Goal: Obtain resource: Obtain resource

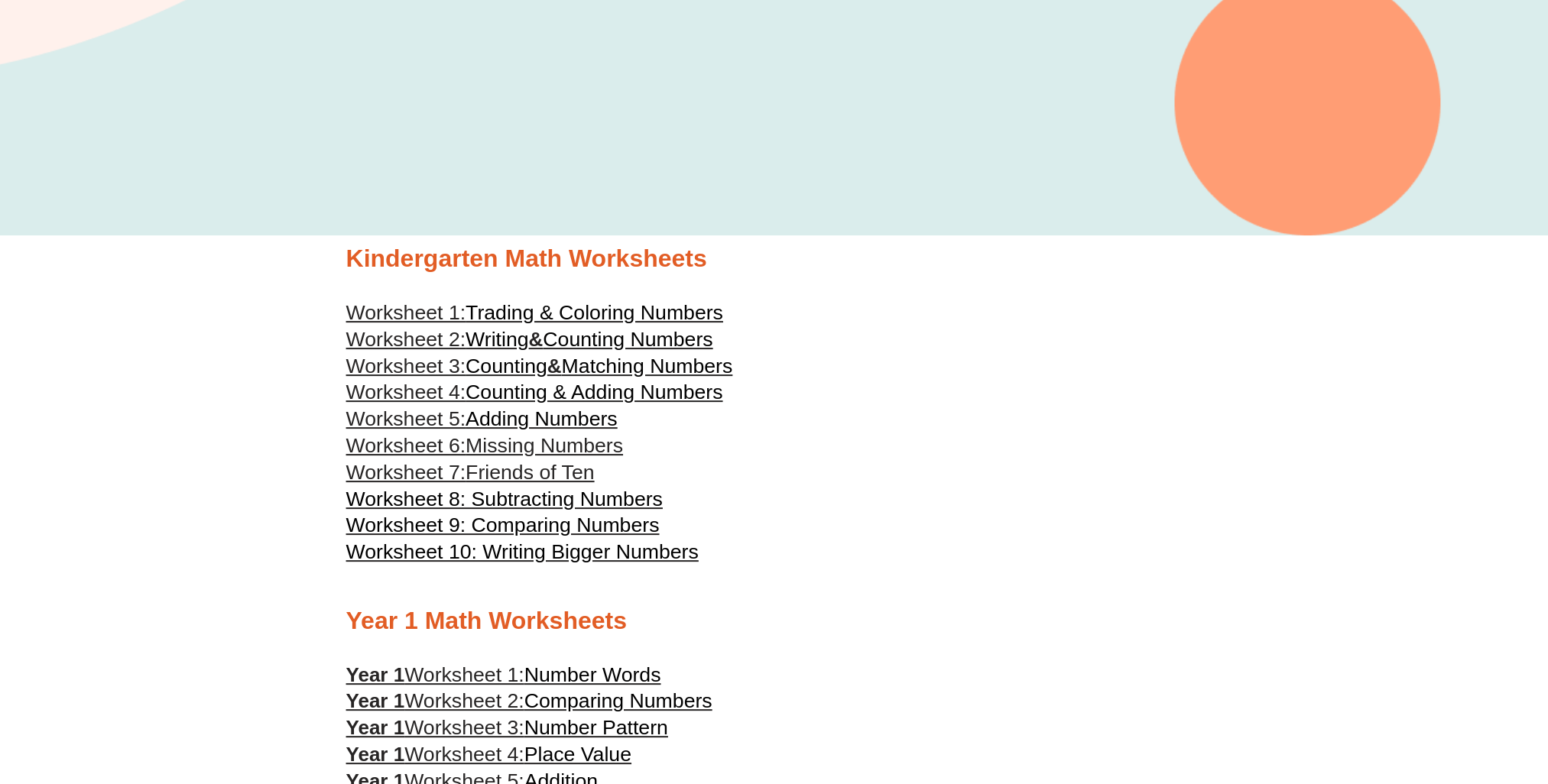
click at [593, 314] on span "Trading & Coloring Numbers" at bounding box center [594, 312] width 258 height 23
click at [557, 340] on link "Worksheet 2: Writing & Counting Numbers" at bounding box center [530, 339] width 367 height 23
click at [615, 371] on span "Matching Numbers" at bounding box center [647, 366] width 171 height 23
click at [504, 395] on span "Counting & Adding Numbers" at bounding box center [594, 392] width 257 height 23
click at [562, 422] on span "Adding Numbers" at bounding box center [541, 418] width 152 height 23
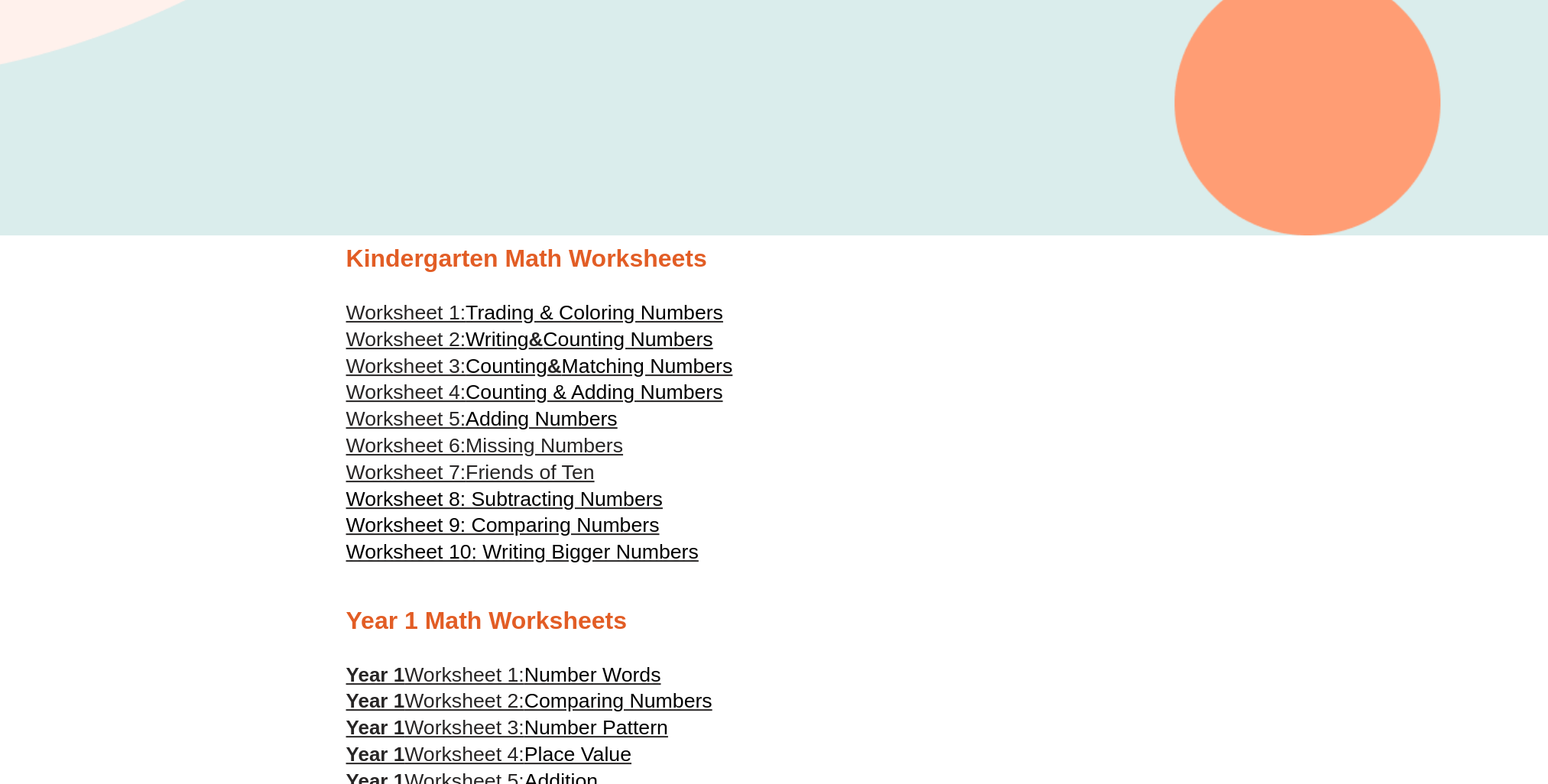
click at [466, 450] on span "Worksheet 6:" at bounding box center [406, 445] width 120 height 23
click at [507, 475] on span "Friends of Ten" at bounding box center [530, 472] width 129 height 23
click at [565, 500] on span "Worksheet 8: Subtracting Numbers" at bounding box center [504, 499] width 316 height 23
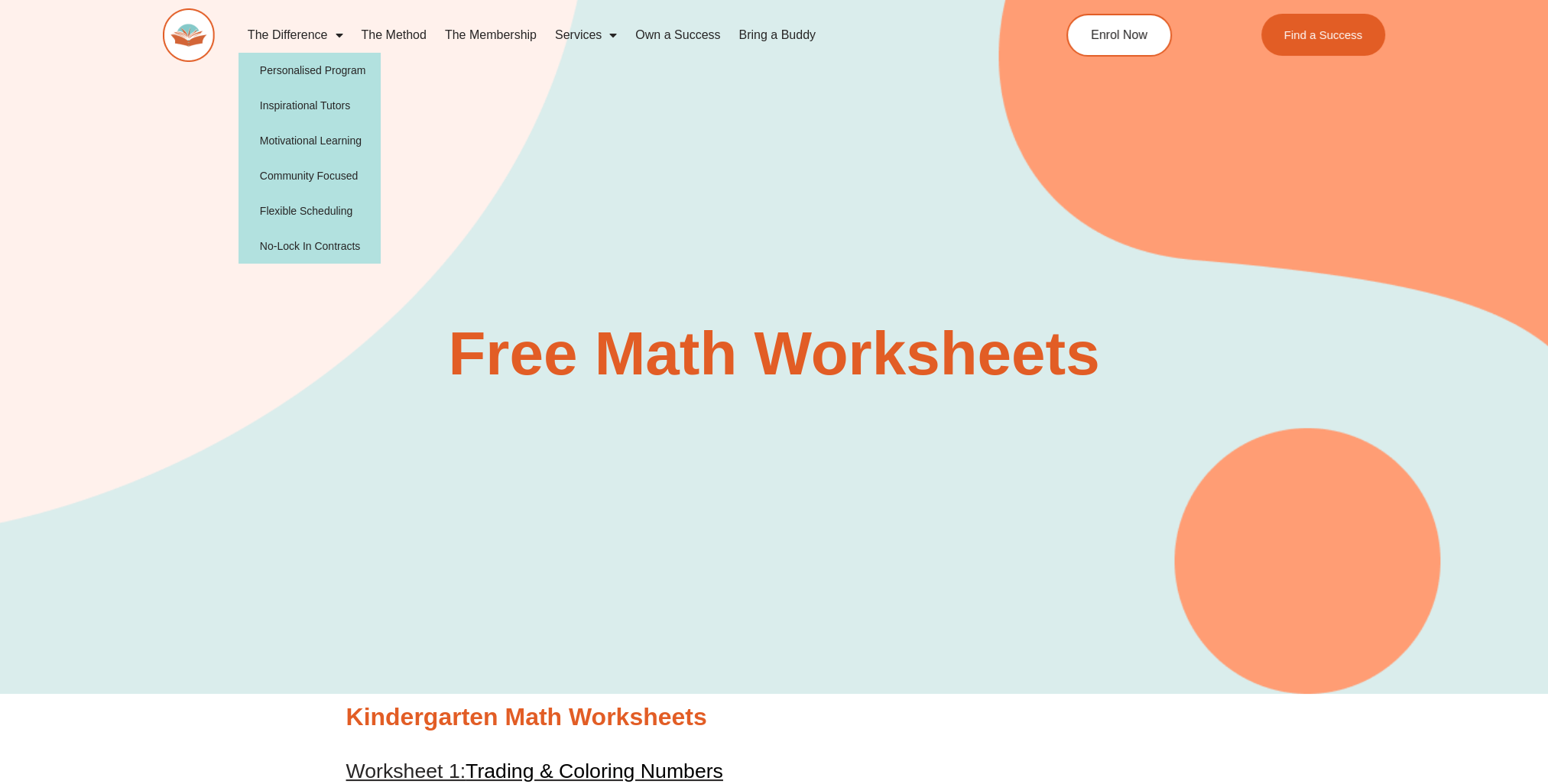
click at [328, 31] on span "Menu" at bounding box center [335, 35] width 15 height 27
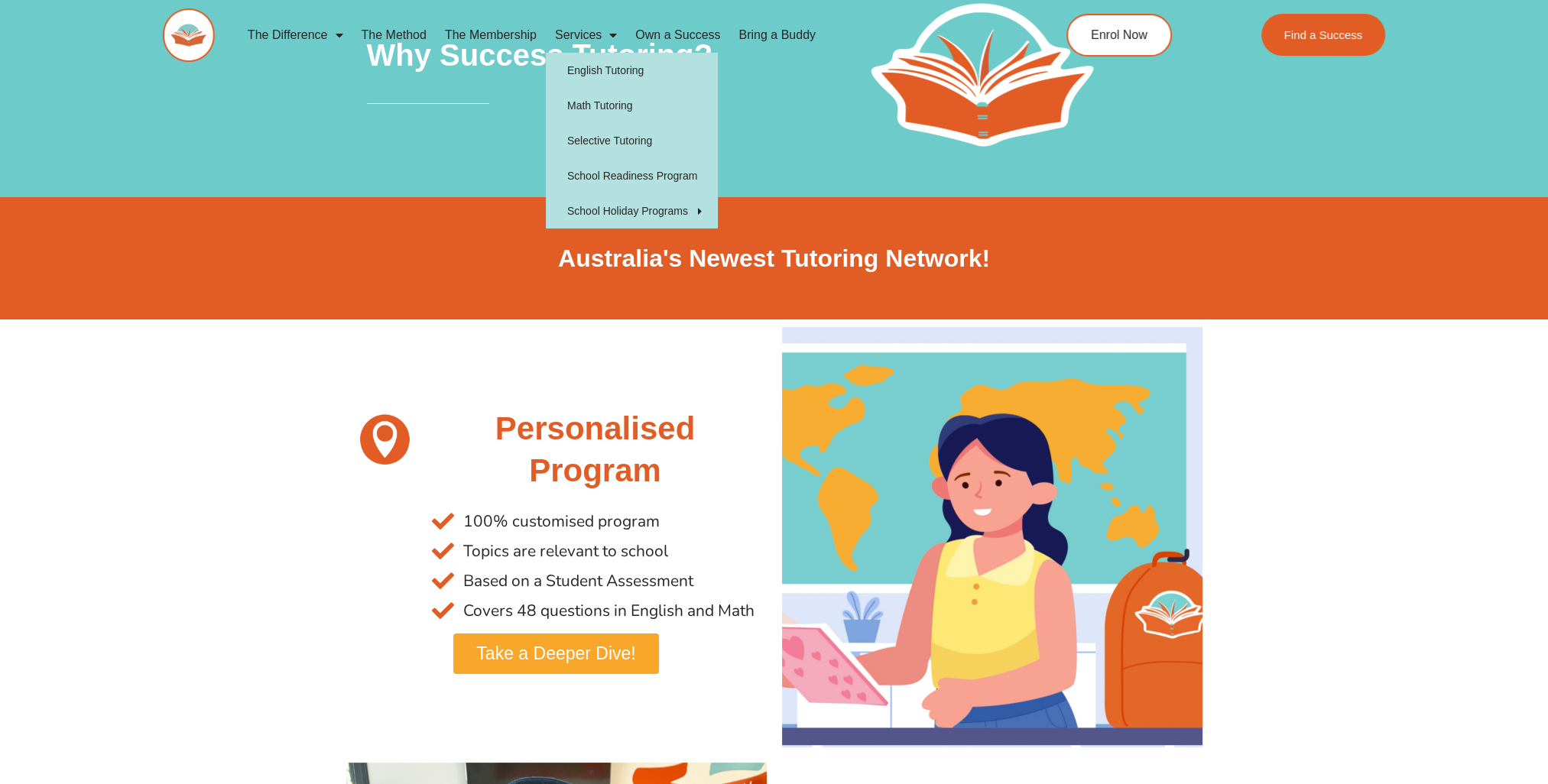
click at [587, 35] on link "Services" at bounding box center [586, 35] width 81 height 35
click at [610, 75] on link "English Tutoring" at bounding box center [632, 70] width 172 height 35
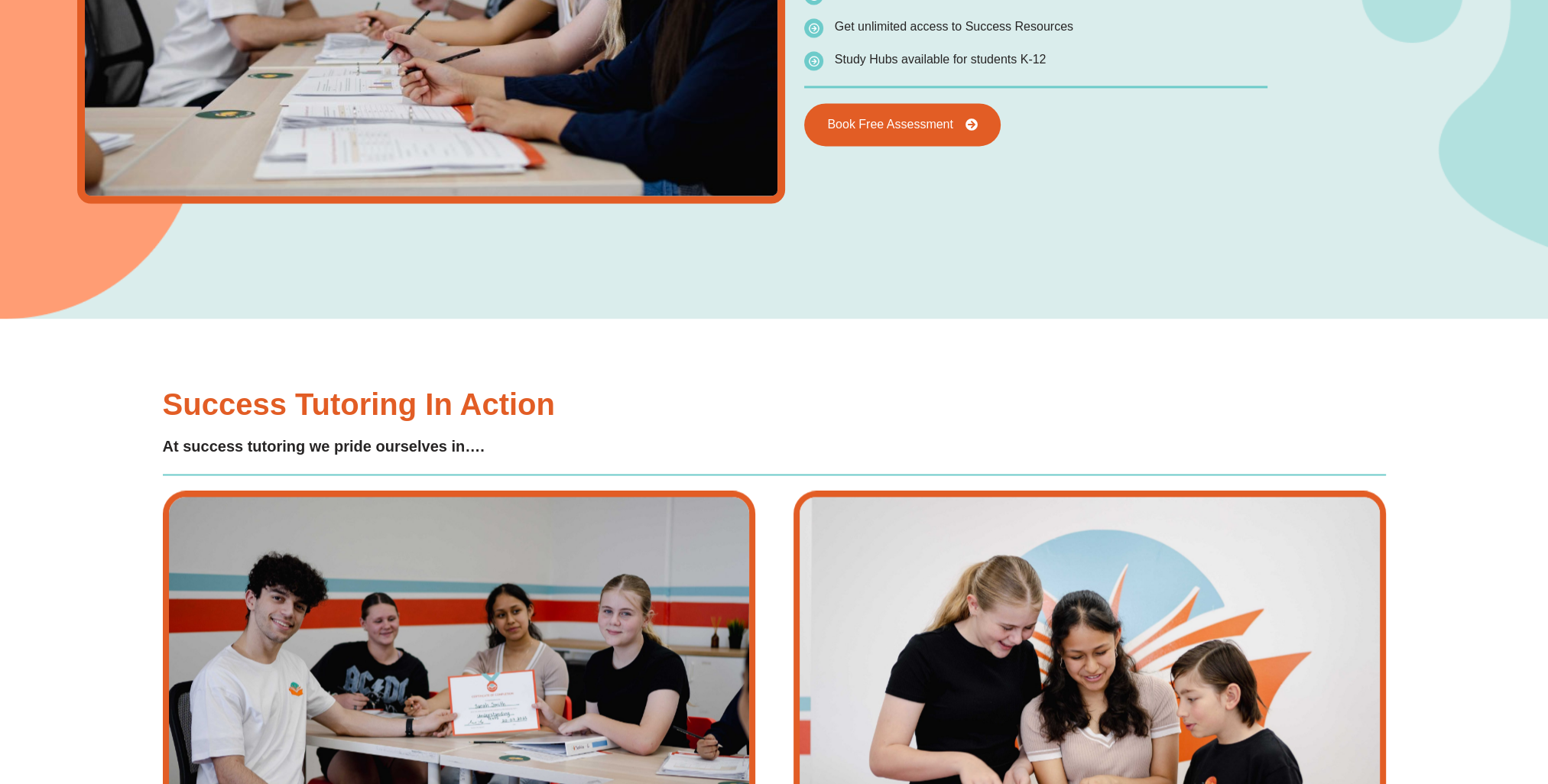
type input "*"
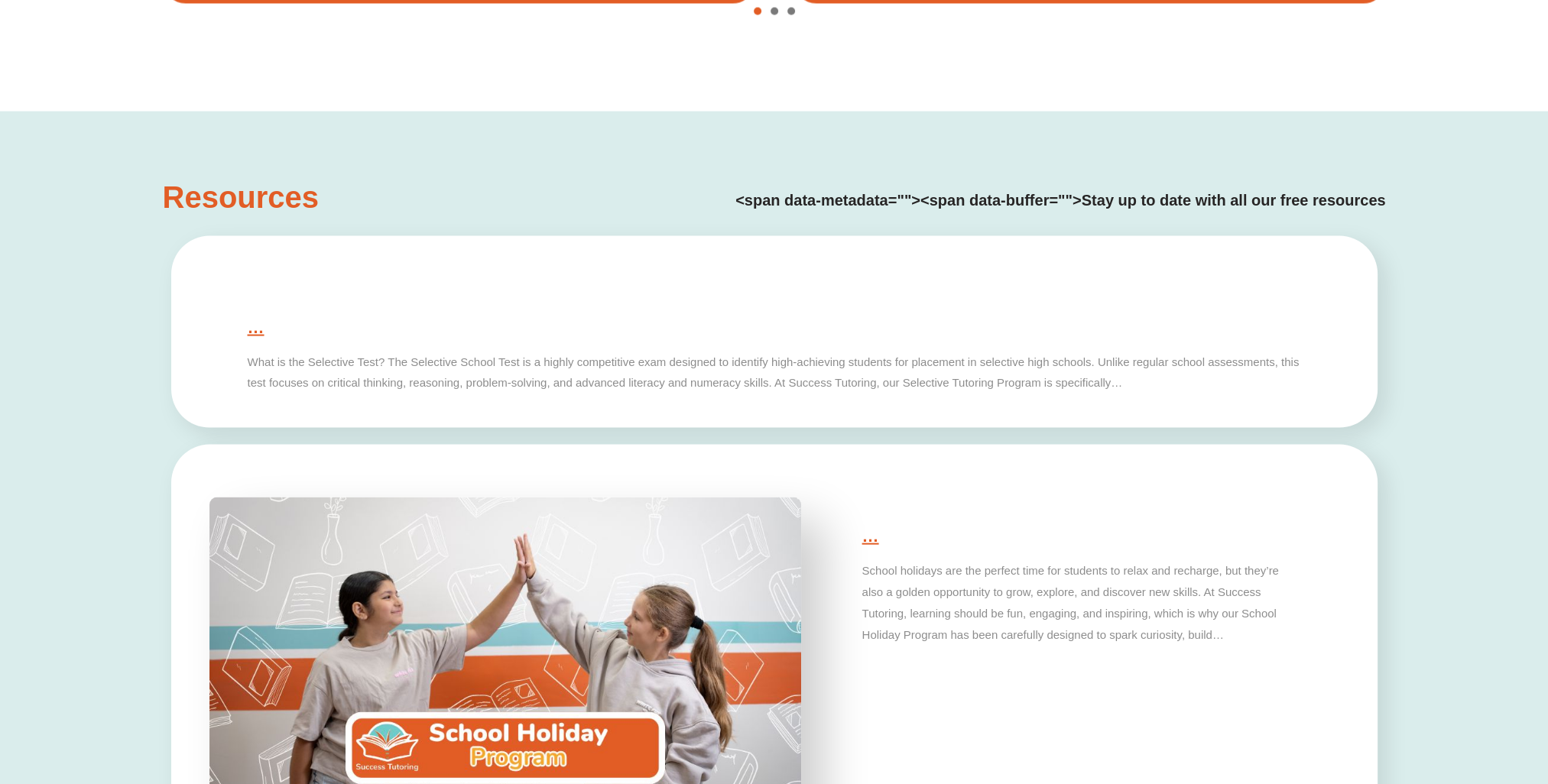
scroll to position [4584, 0]
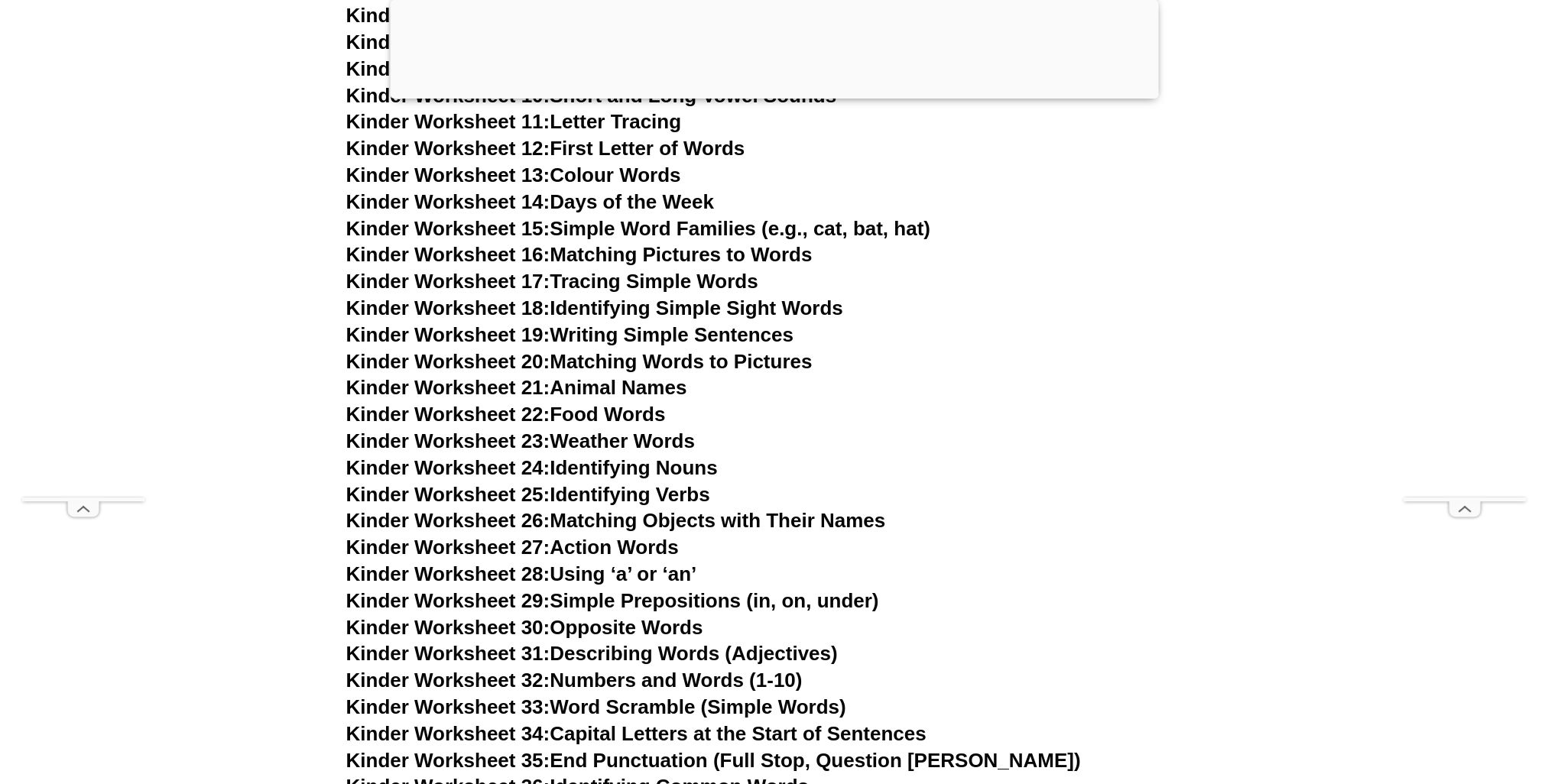
scroll to position [1168, 0]
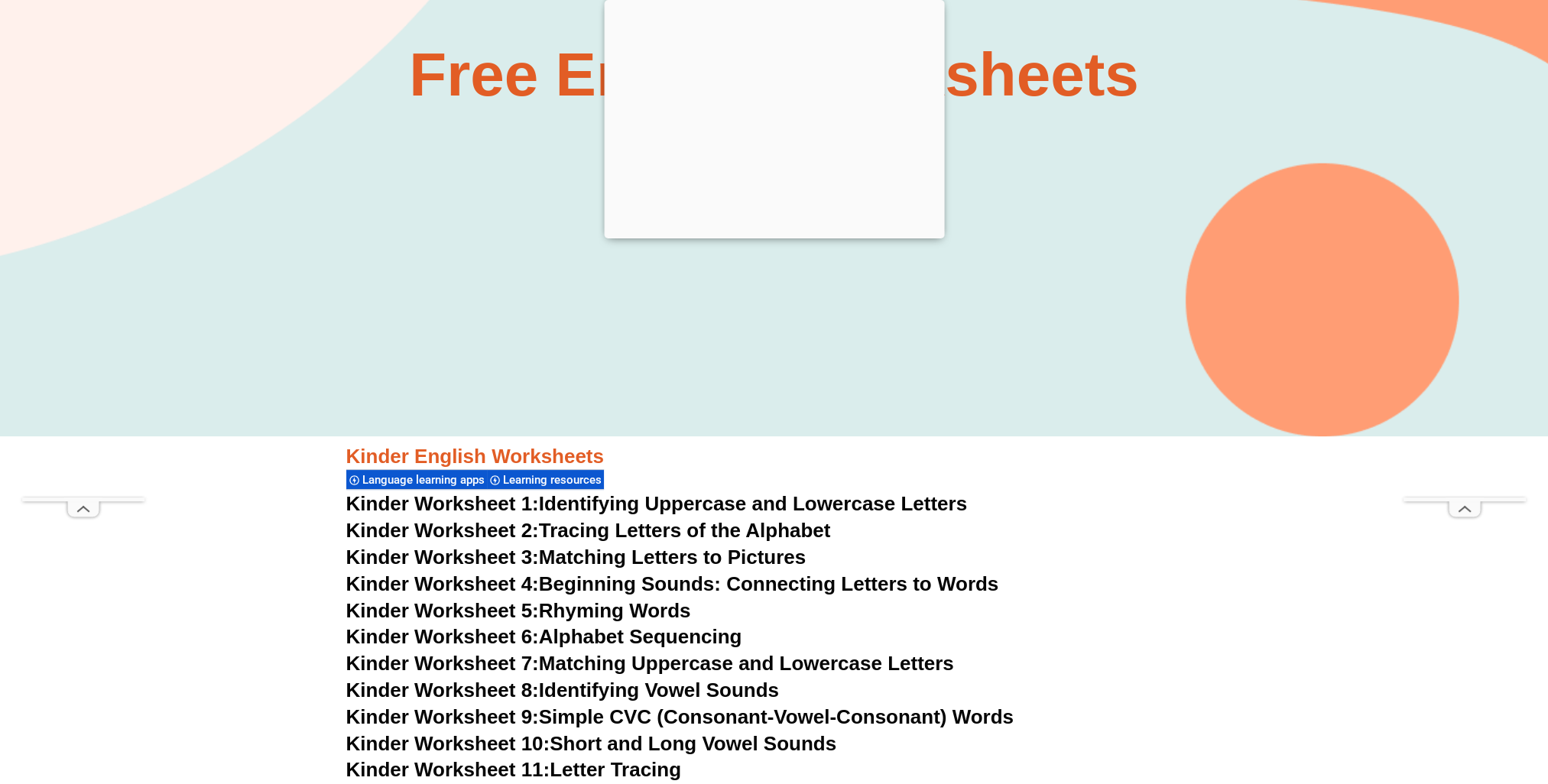
scroll to position [284, 0]
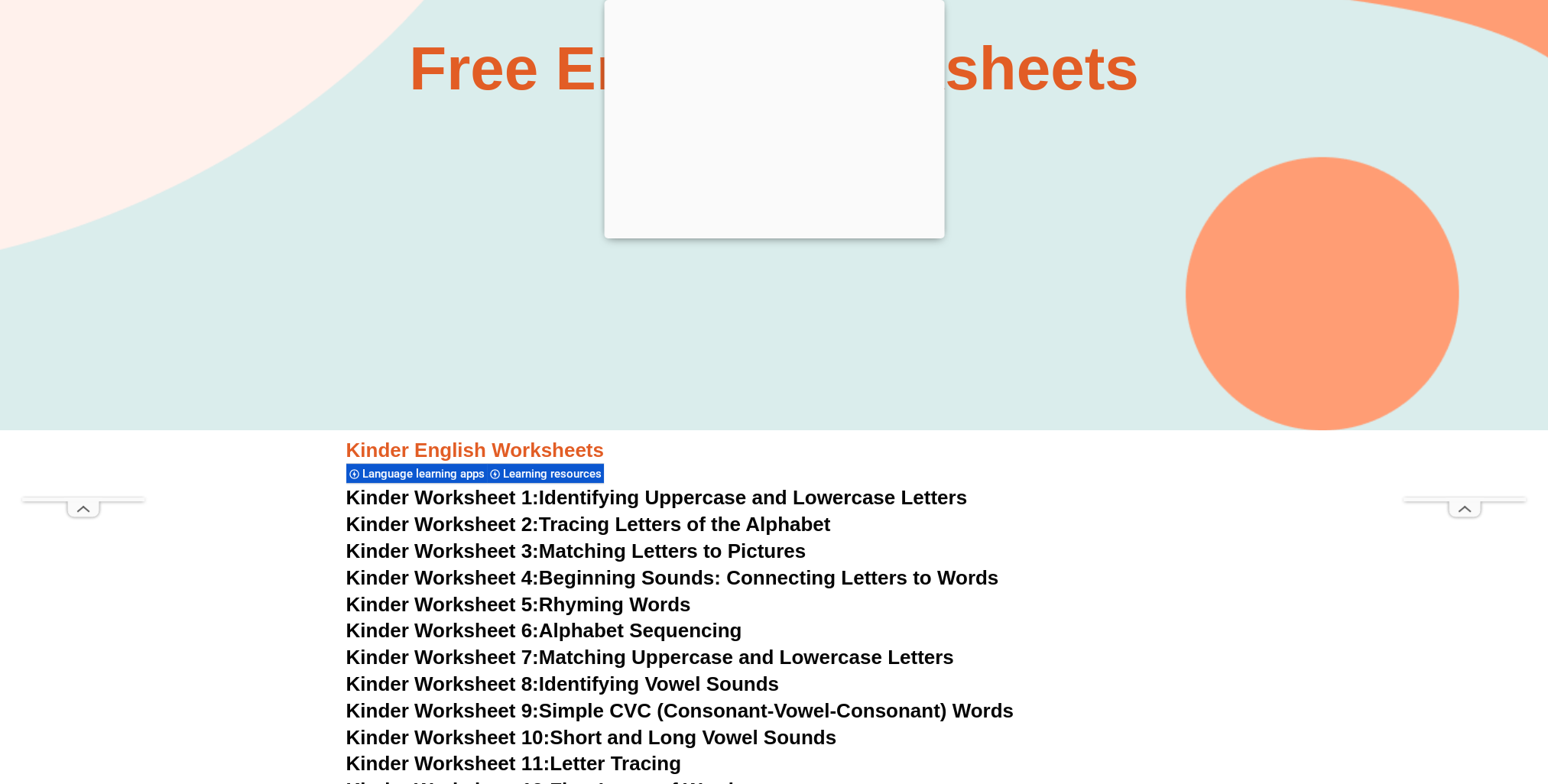
click at [710, 504] on link "Kinder Worksheet 1: Identifying Uppercase and Lowercase Letters" at bounding box center [657, 497] width 621 height 23
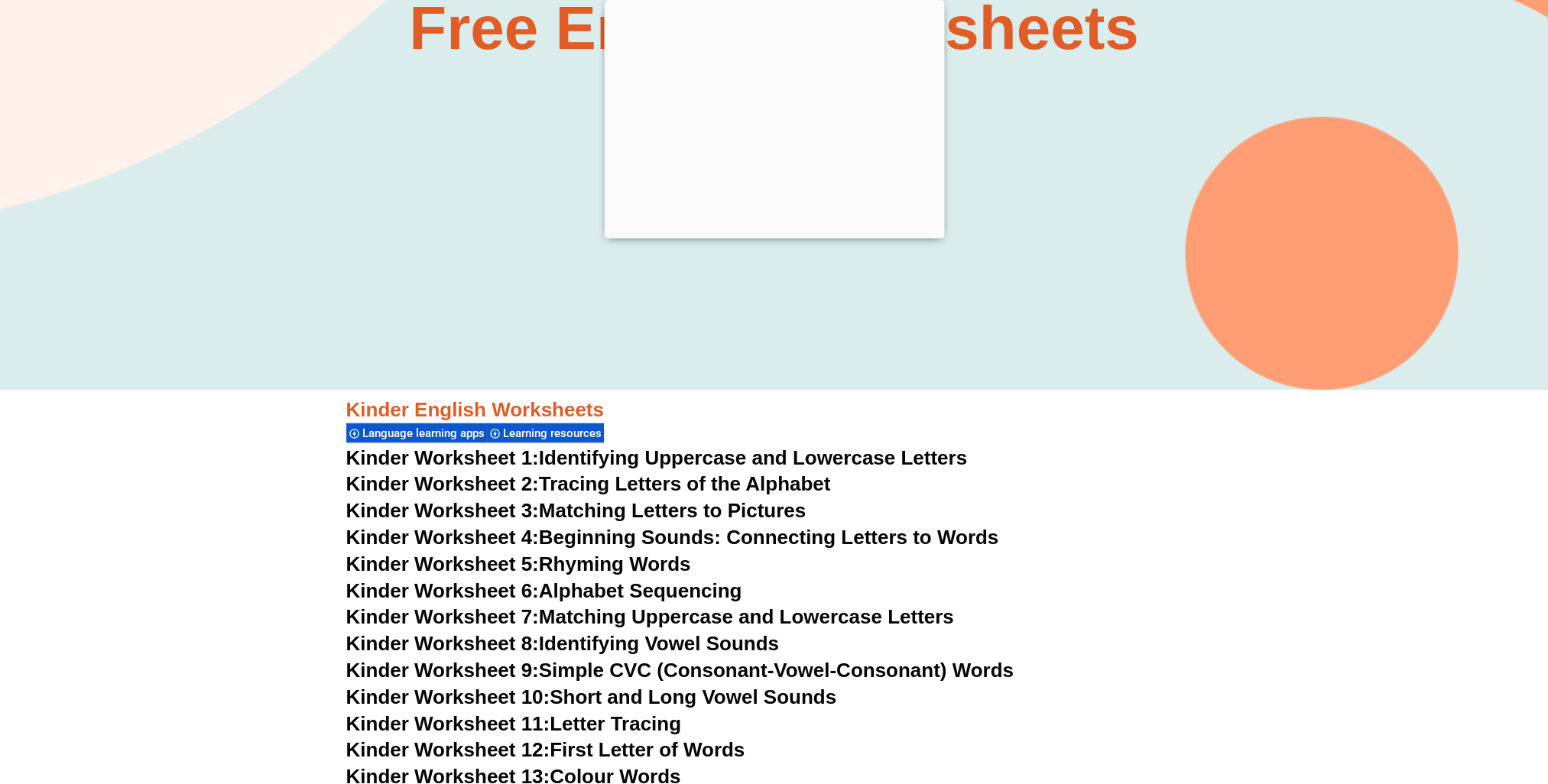
scroll to position [131, 0]
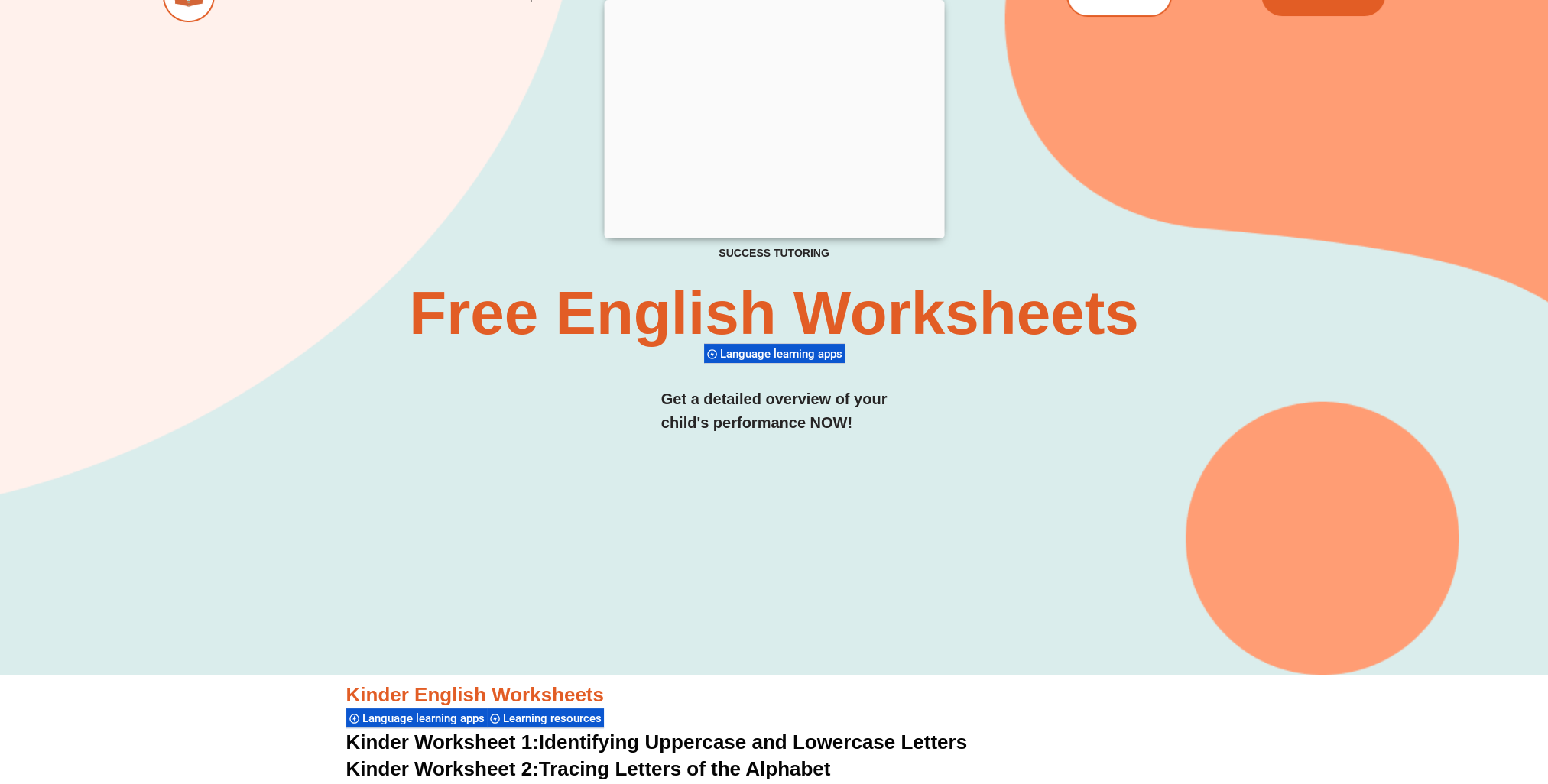
scroll to position [284, 0]
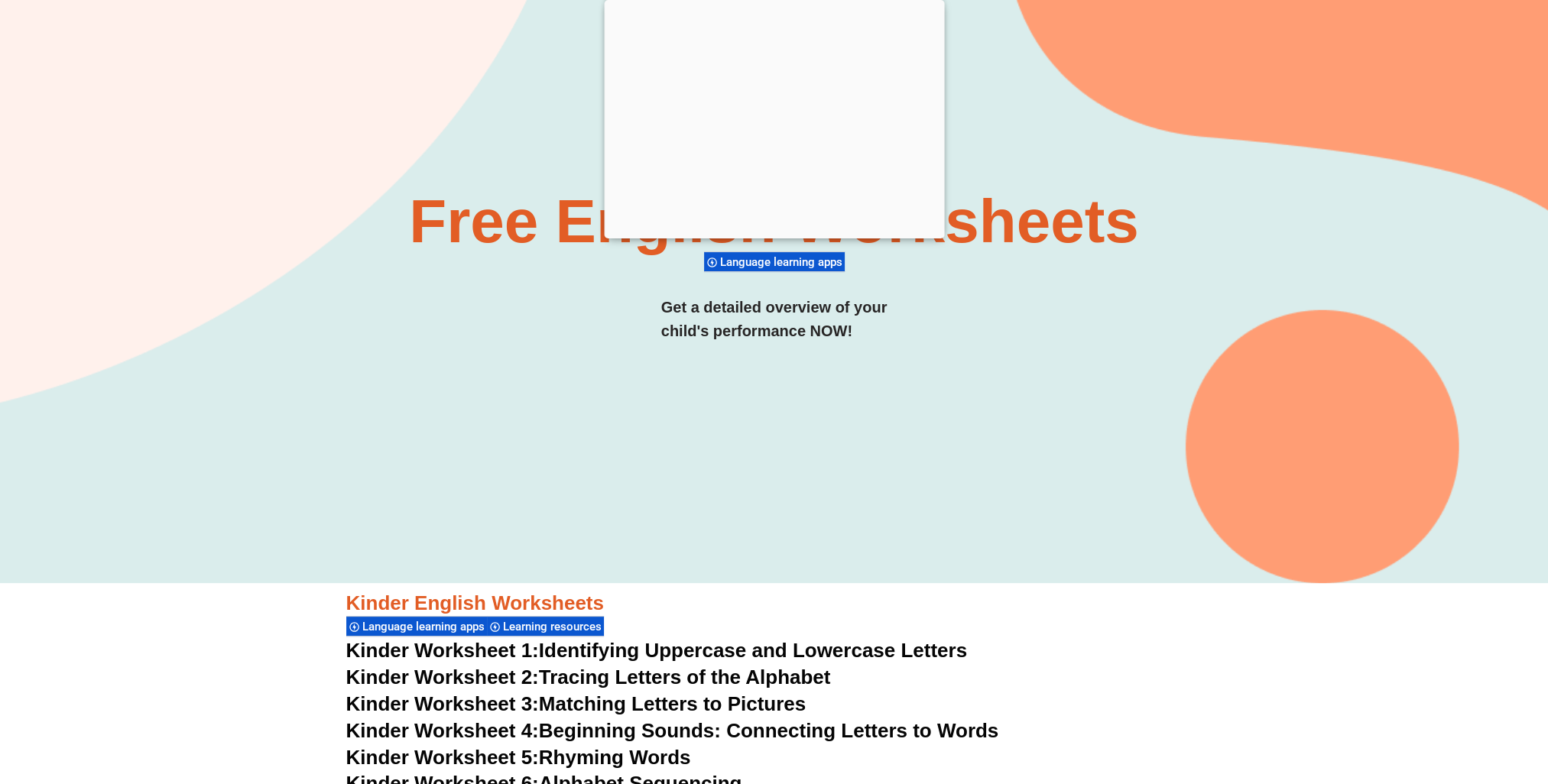
click at [582, 681] on link "Kinder Worksheet 2: Tracing Letters of the Alphabet" at bounding box center [588, 677] width 484 height 23
click at [730, 707] on link "Kinder Worksheet 3: Matching Letters to Pictures" at bounding box center [576, 703] width 460 height 23
click at [625, 733] on link "Kinder Worksheet 4: Beginning Sounds: Connecting Letters to Words" at bounding box center [673, 730] width 653 height 23
click at [618, 758] on link "Kinder Worksheet 5: Rhyming Words" at bounding box center [519, 757] width 345 height 23
